Goal: Navigation & Orientation: Find specific page/section

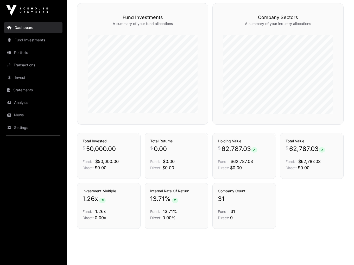
scroll to position [241, 0]
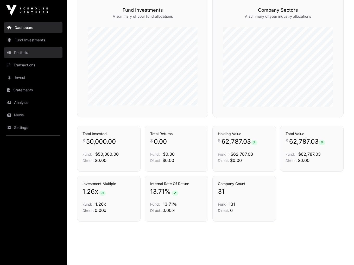
click at [26, 52] on link "Portfolio" at bounding box center [33, 52] width 58 height 11
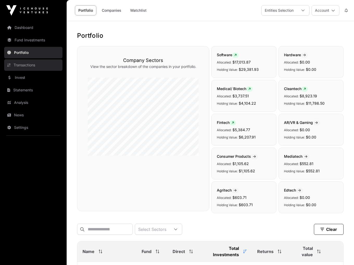
click at [28, 68] on link "Transactions" at bounding box center [33, 64] width 58 height 11
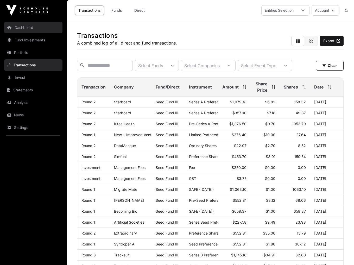
click at [29, 29] on link "Dashboard" at bounding box center [33, 27] width 58 height 11
